Goal: Ask a question

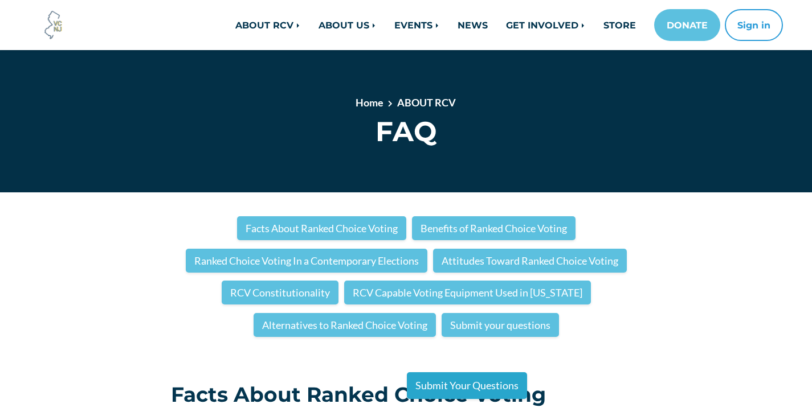
click at [491, 387] on link "Submit Your Questions" at bounding box center [467, 386] width 120 height 27
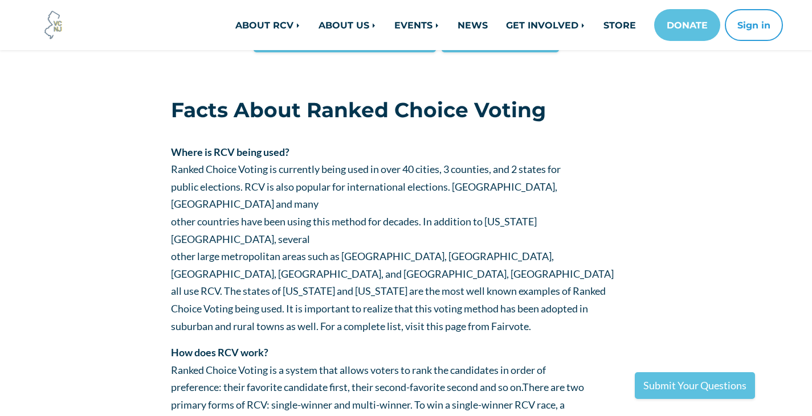
scroll to position [271, 0]
